Goal: Transaction & Acquisition: Purchase product/service

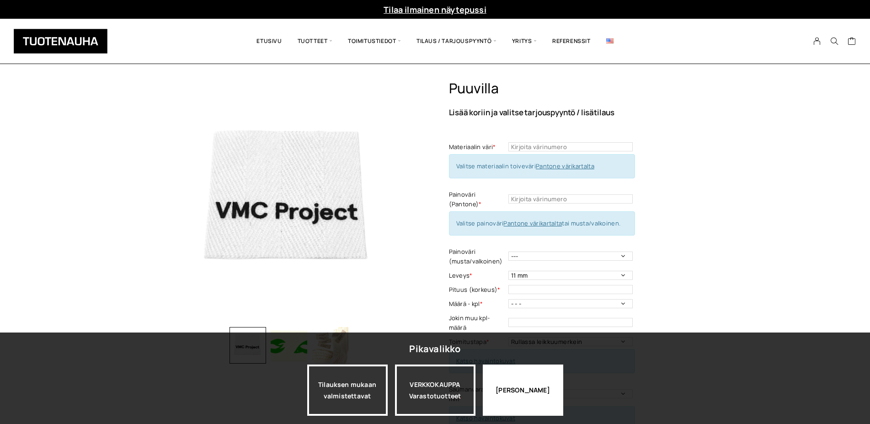
click at [529, 400] on div "Jatka katselua" at bounding box center [523, 389] width 80 height 51
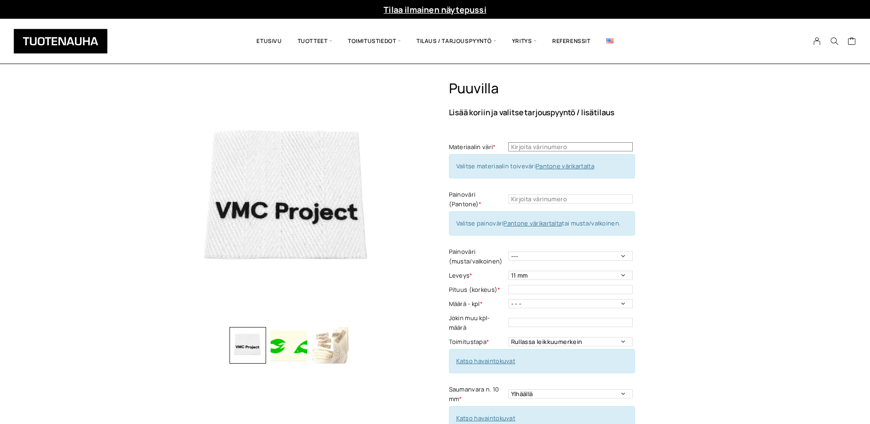
click at [537, 149] on input "text" at bounding box center [570, 146] width 124 height 9
click at [557, 168] on link "Pantone värikartalta" at bounding box center [565, 166] width 58 height 8
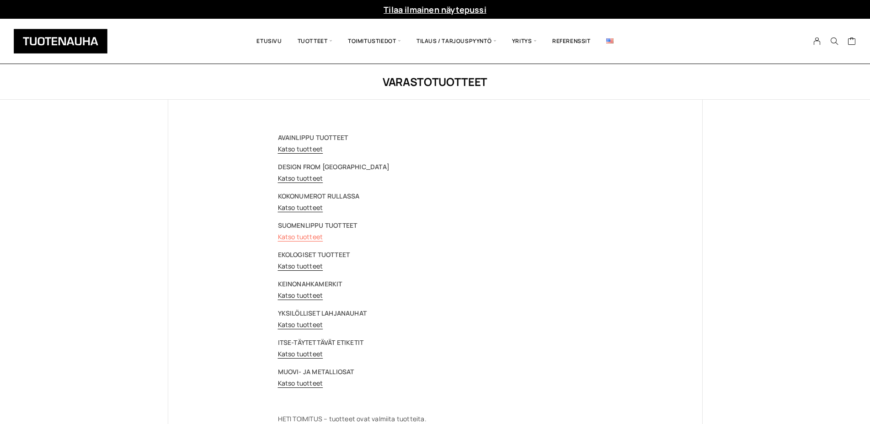
click at [308, 236] on link "Katso tuotteet" at bounding box center [300, 236] width 45 height 9
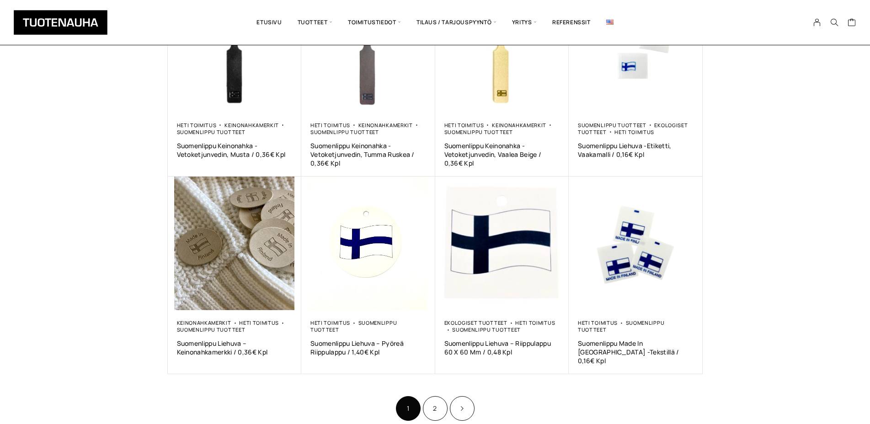
scroll to position [513, 0]
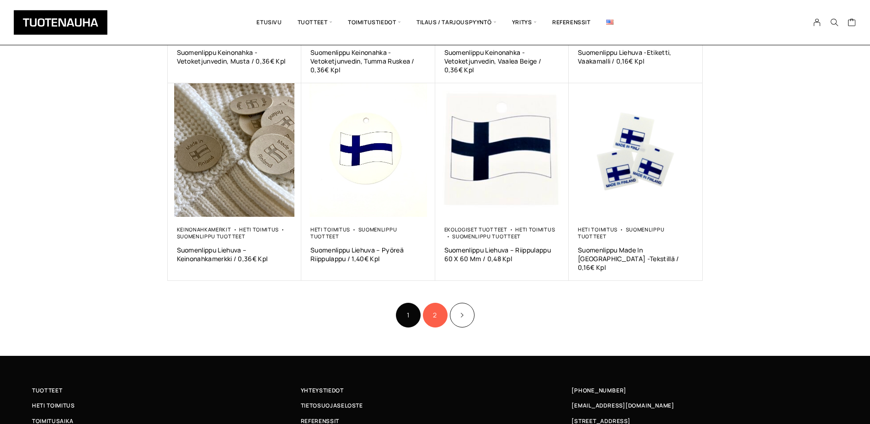
click at [443, 305] on link "2" at bounding box center [435, 315] width 25 height 25
